Goal: Find specific page/section: Find specific page/section

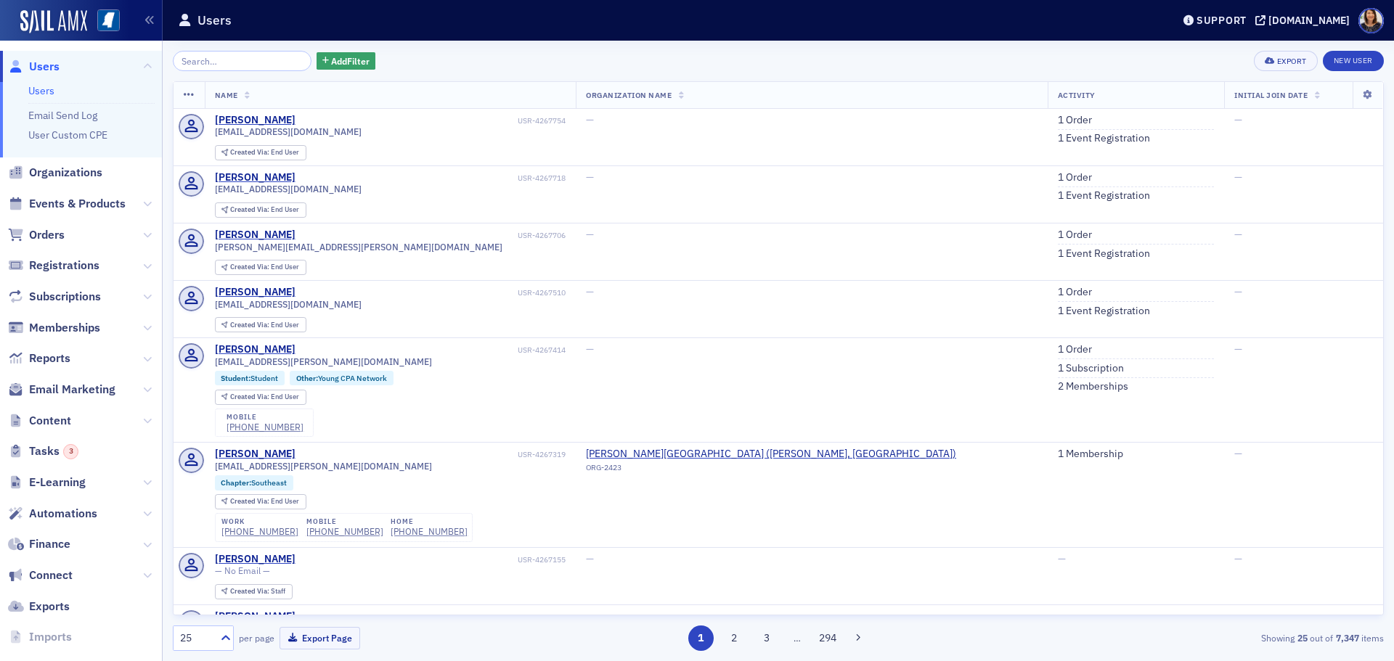
click at [245, 68] on input "search" at bounding box center [242, 61] width 139 height 20
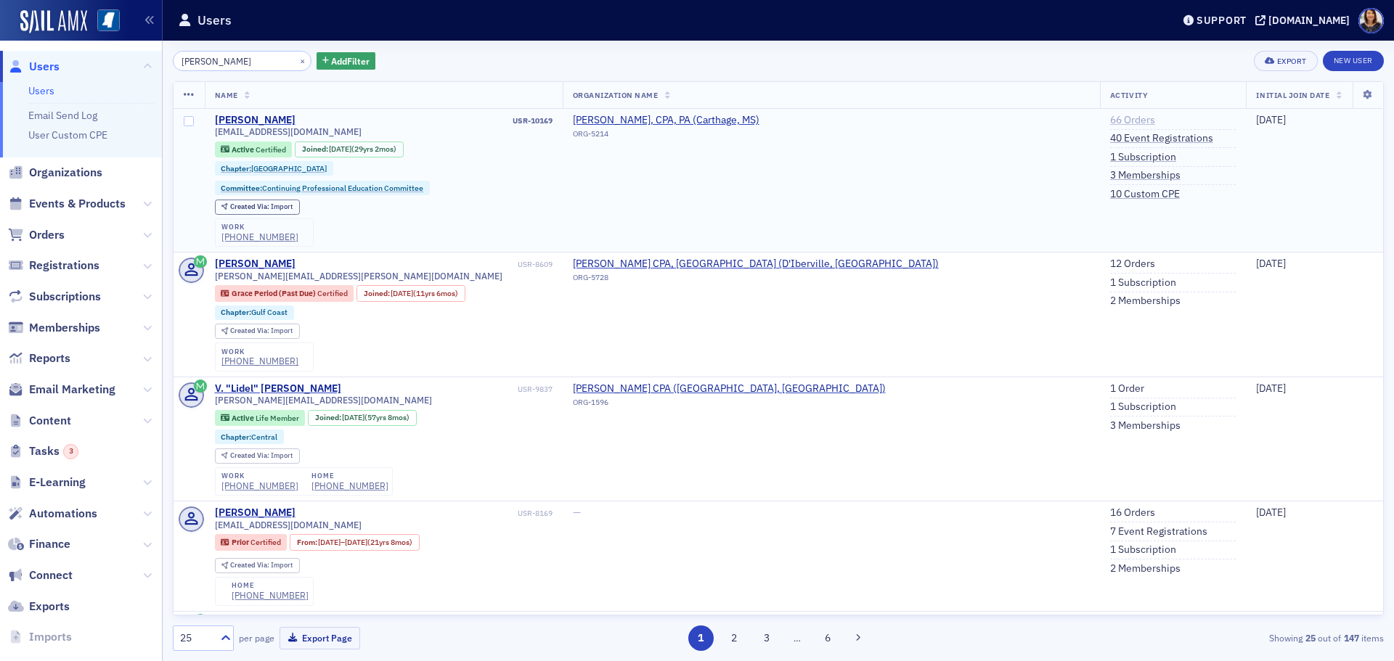
type input "[PERSON_NAME]"
click at [1110, 118] on link "66 Orders" at bounding box center [1132, 120] width 45 height 13
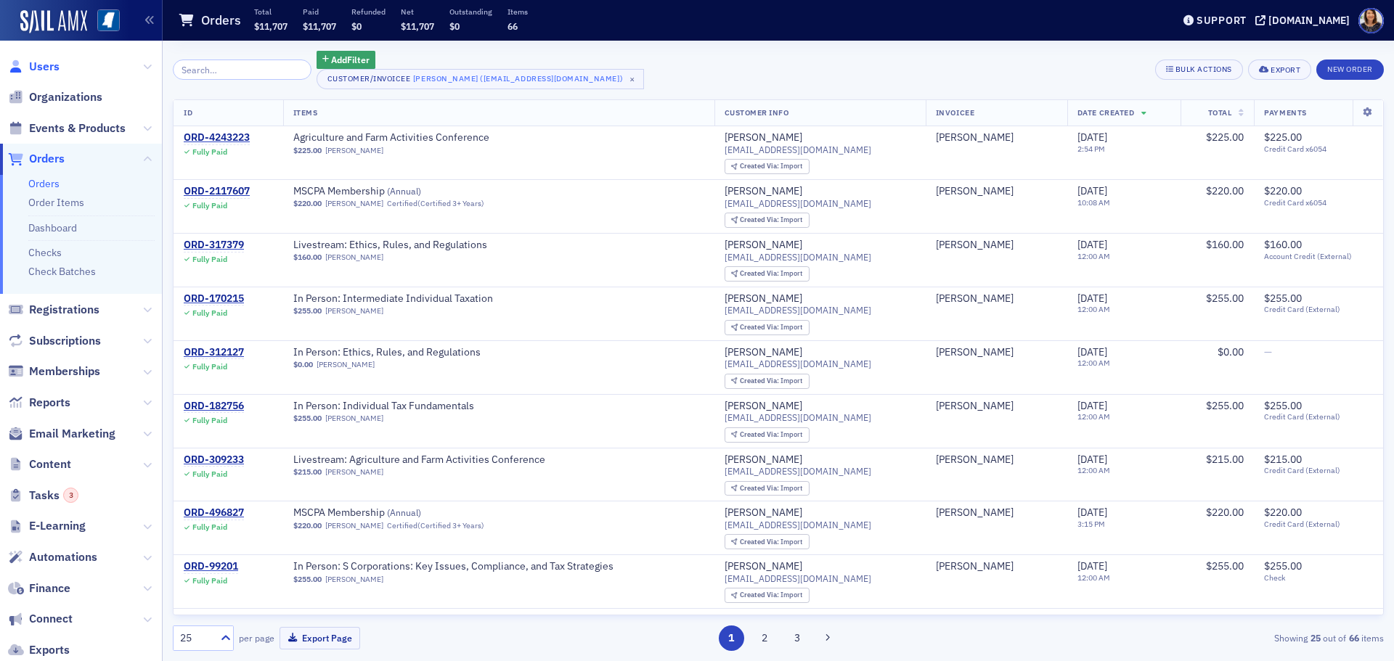
click at [44, 67] on span "Users" at bounding box center [44, 67] width 30 height 16
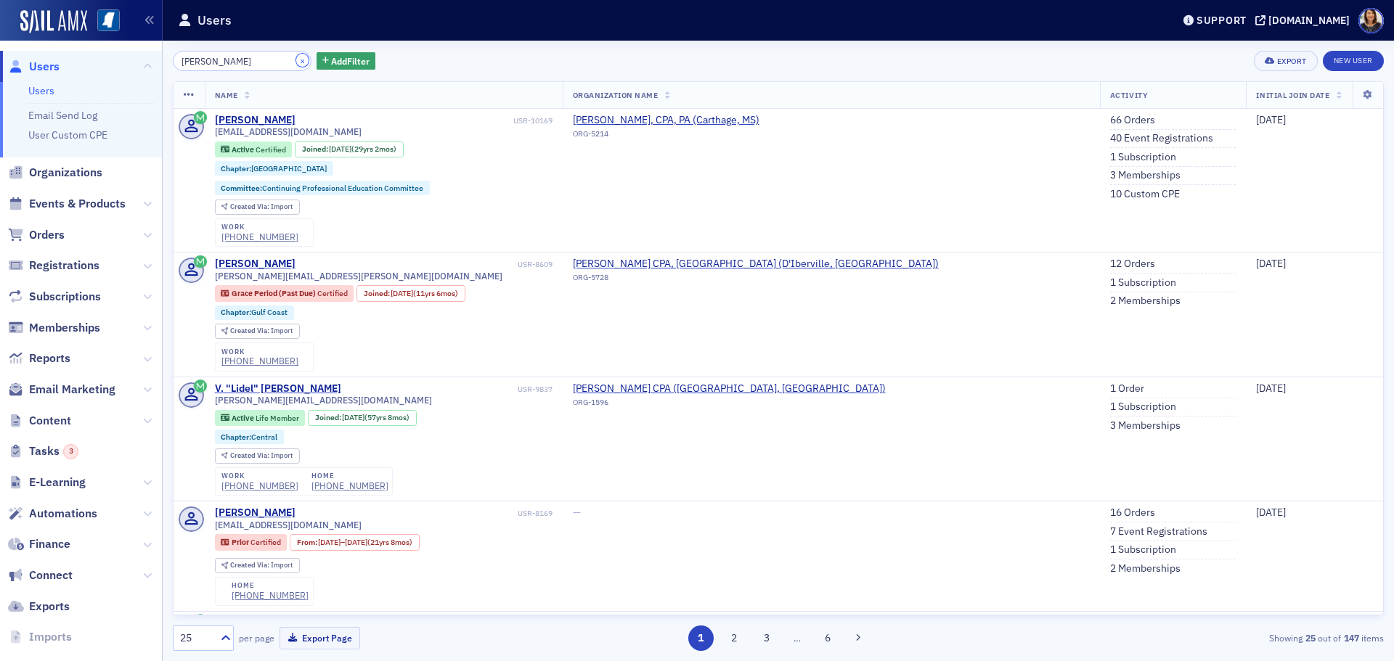
click at [296, 61] on button "×" at bounding box center [302, 60] width 13 height 13
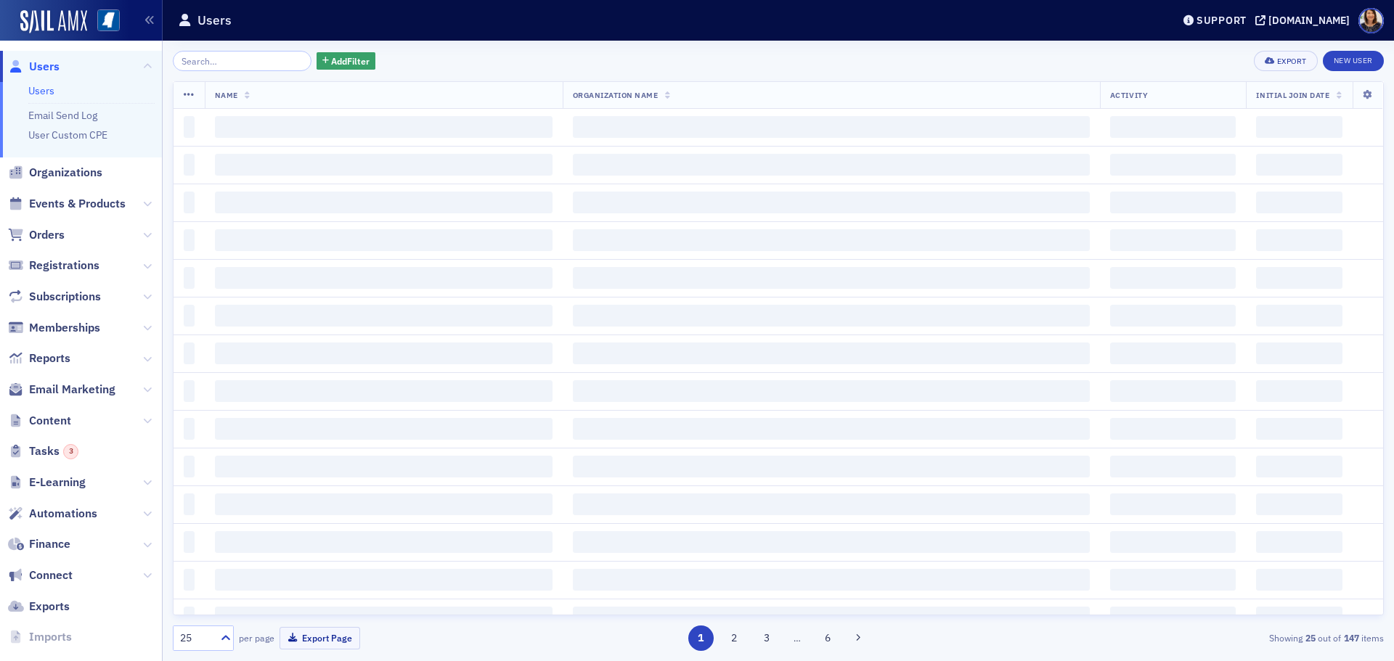
click at [52, 65] on span "Users" at bounding box center [44, 67] width 30 height 16
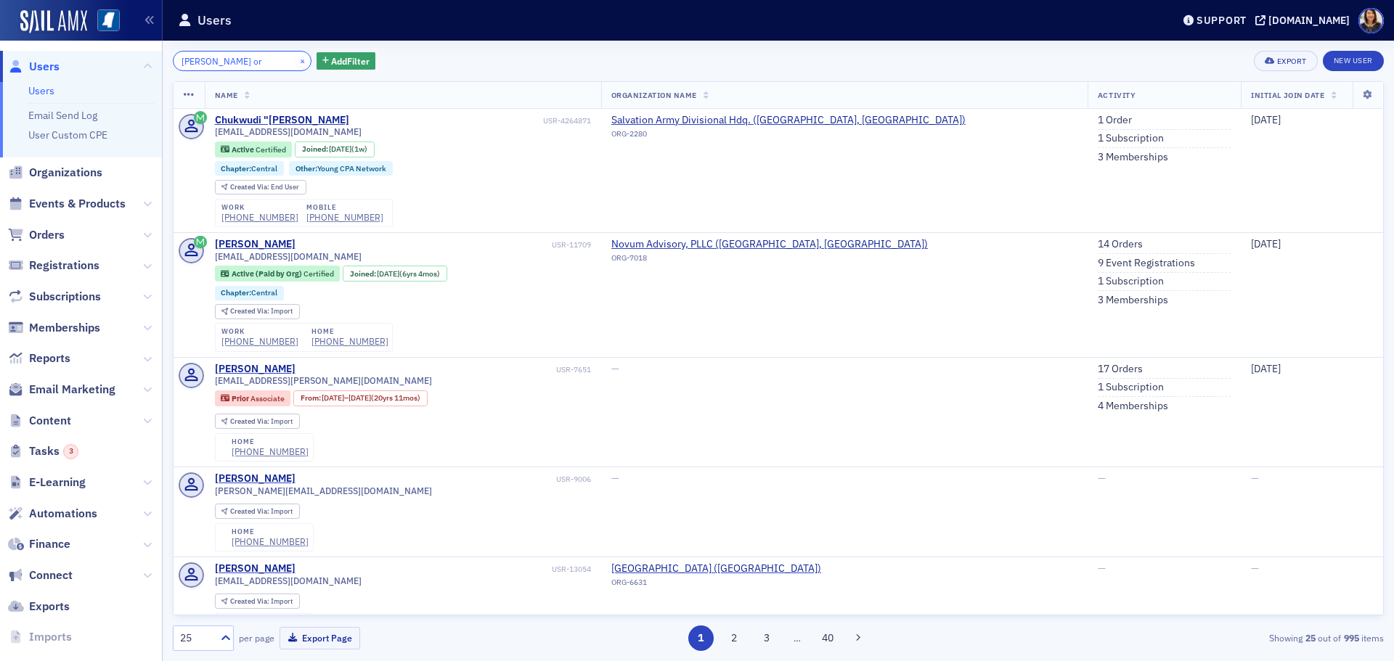
type input "[PERSON_NAME] or"
click at [296, 61] on button "×" at bounding box center [302, 60] width 13 height 13
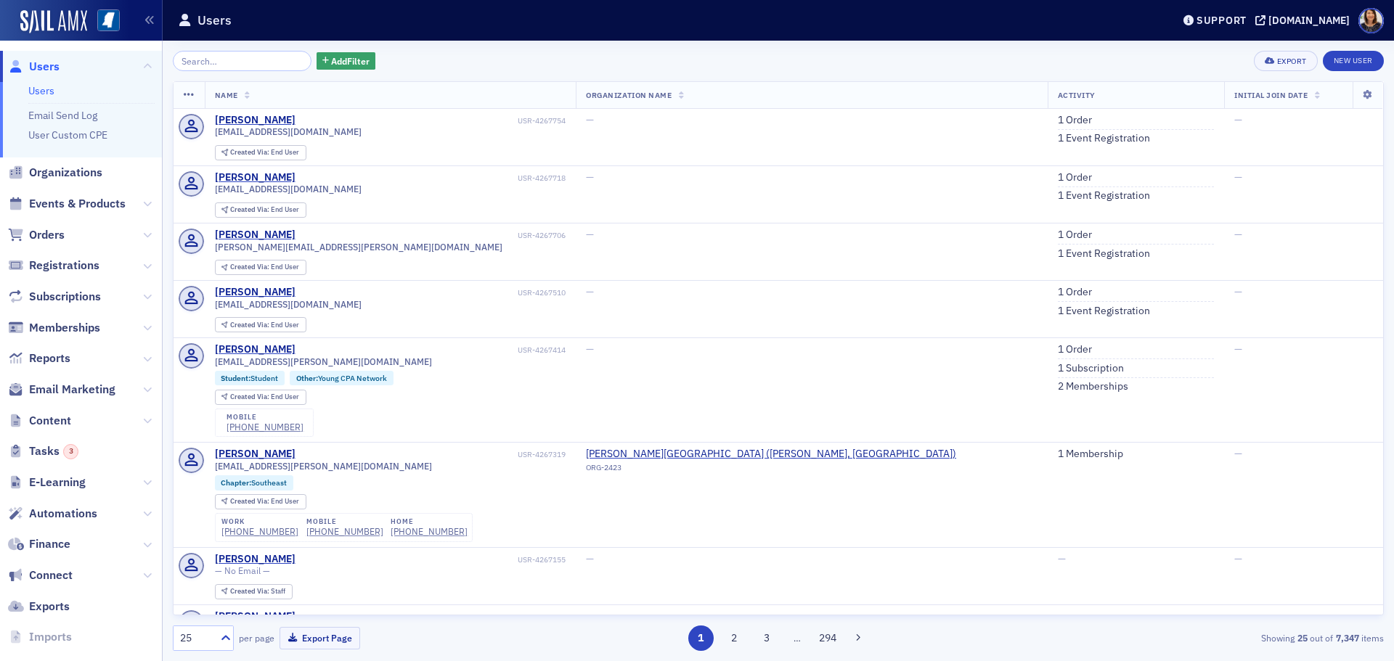
click at [17, 57] on span "Users" at bounding box center [81, 66] width 162 height 31
click at [40, 62] on span "Users" at bounding box center [44, 67] width 30 height 16
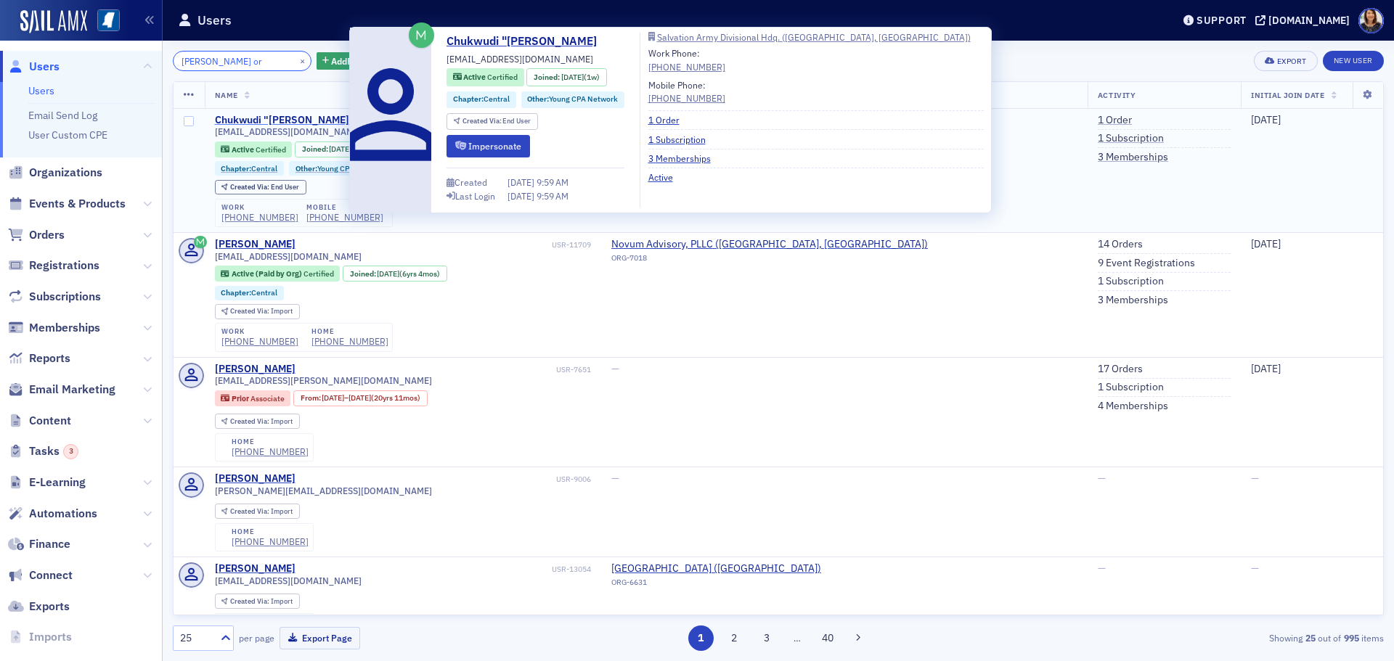
type input "[PERSON_NAME] or"
click at [266, 119] on div "Chukwudi "[PERSON_NAME]" at bounding box center [282, 120] width 134 height 13
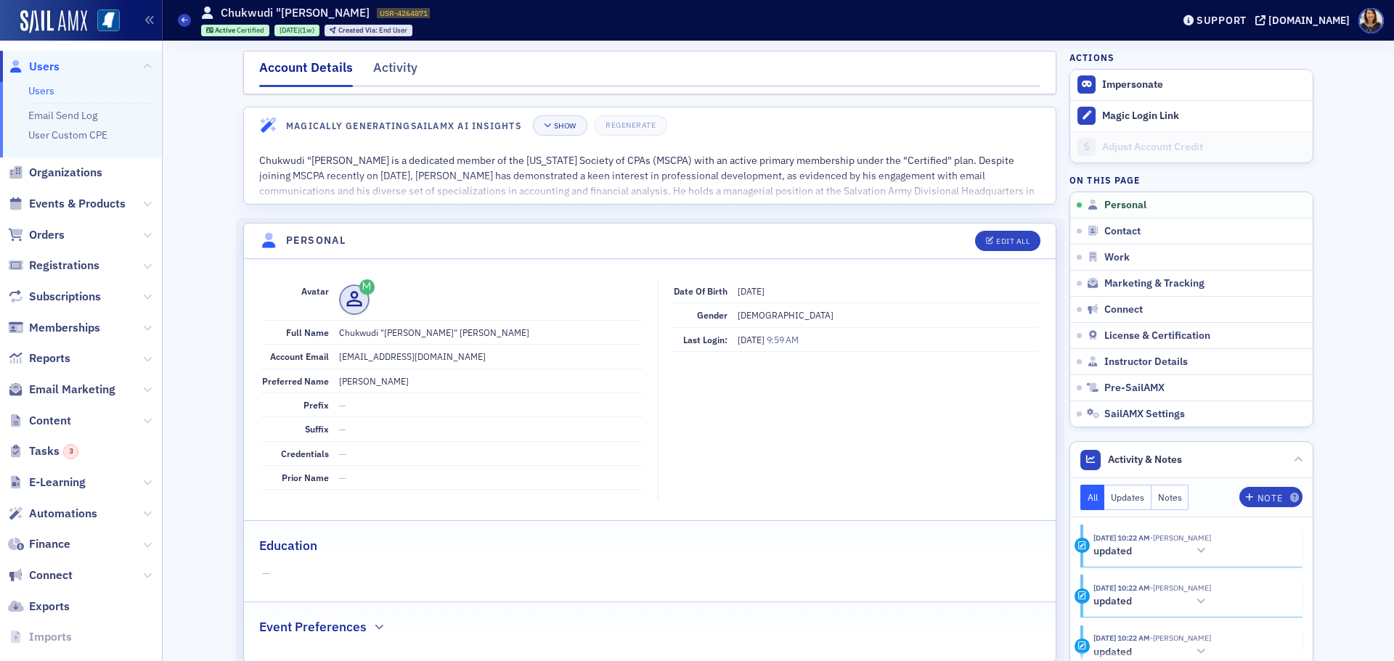
click at [41, 68] on span "Users" at bounding box center [44, 67] width 30 height 16
